Goal: Navigation & Orientation: Find specific page/section

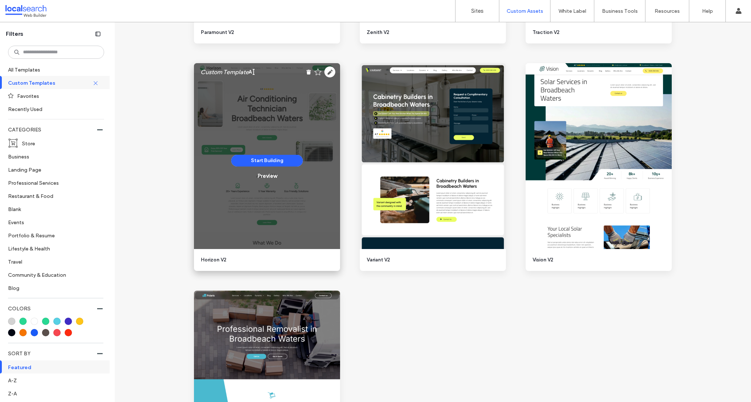
scroll to position [1189, 0]
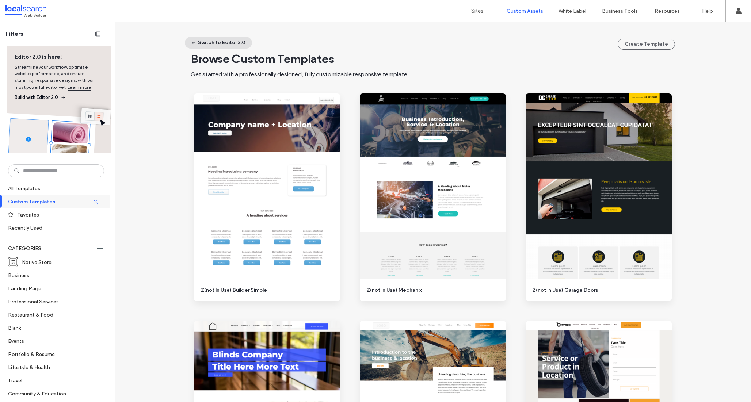
click at [213, 41] on button "Switch to Editor 2.0" at bounding box center [218, 43] width 67 height 12
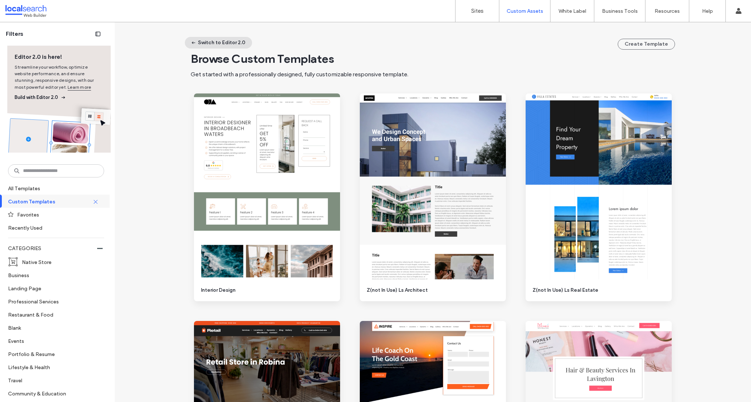
click at [221, 42] on button "Switch to Editor 2.0" at bounding box center [218, 43] width 67 height 12
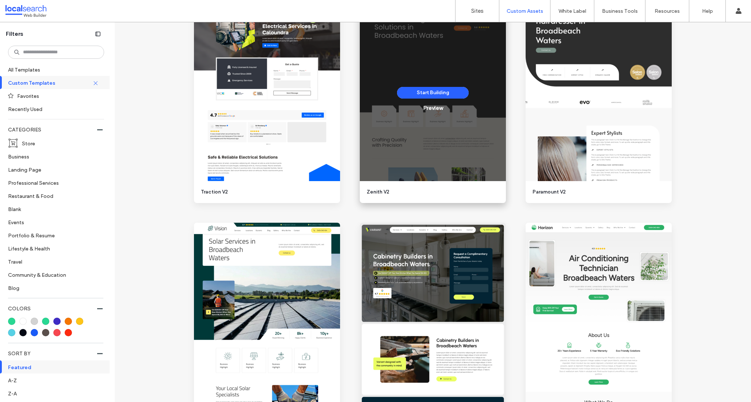
scroll to position [1197, 0]
